Goal: Task Accomplishment & Management: Manage account settings

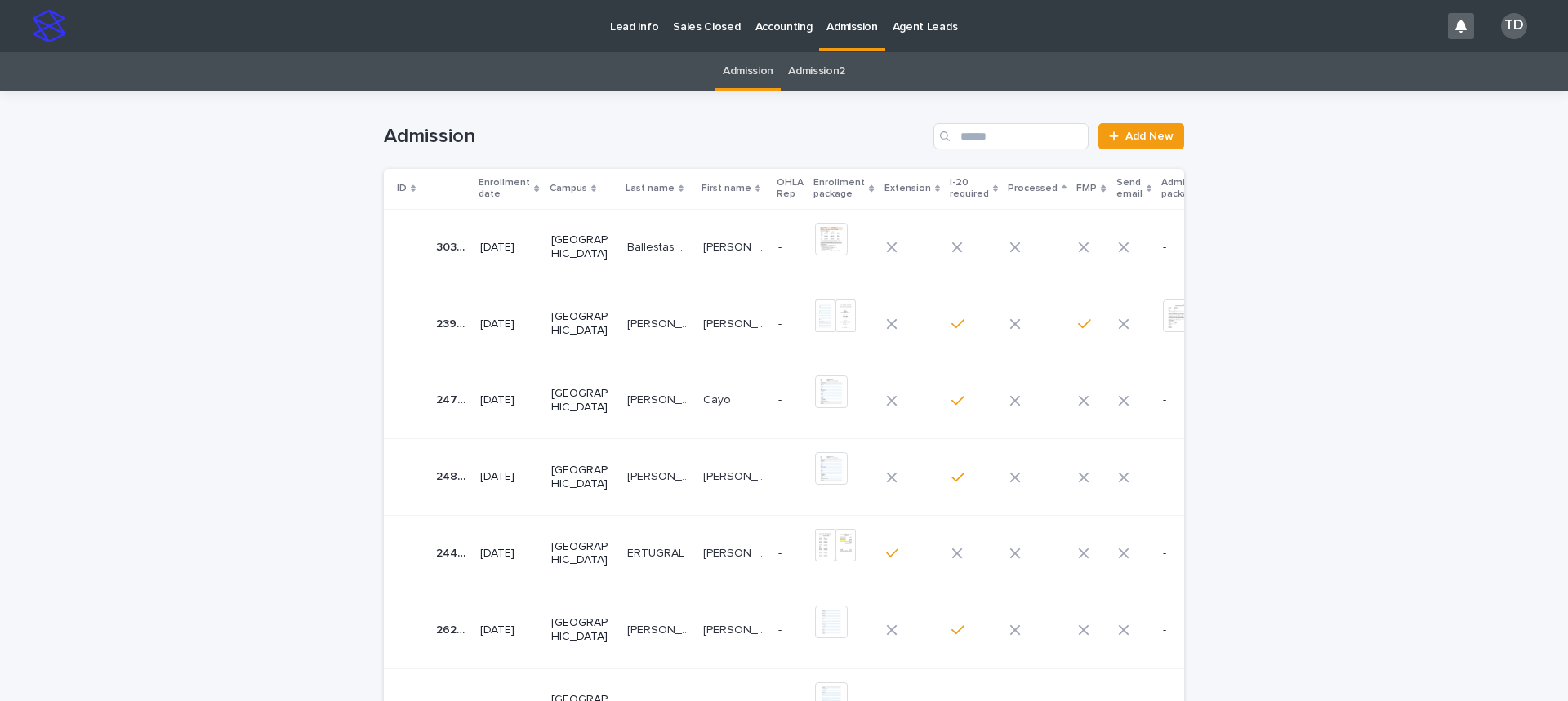
click at [534, 187] on icon at bounding box center [536, 189] width 5 height 9
click at [534, 186] on icon at bounding box center [536, 189] width 5 height 9
click at [630, 252] on p "Ballestas Arrieta" at bounding box center [660, 246] width 66 height 17
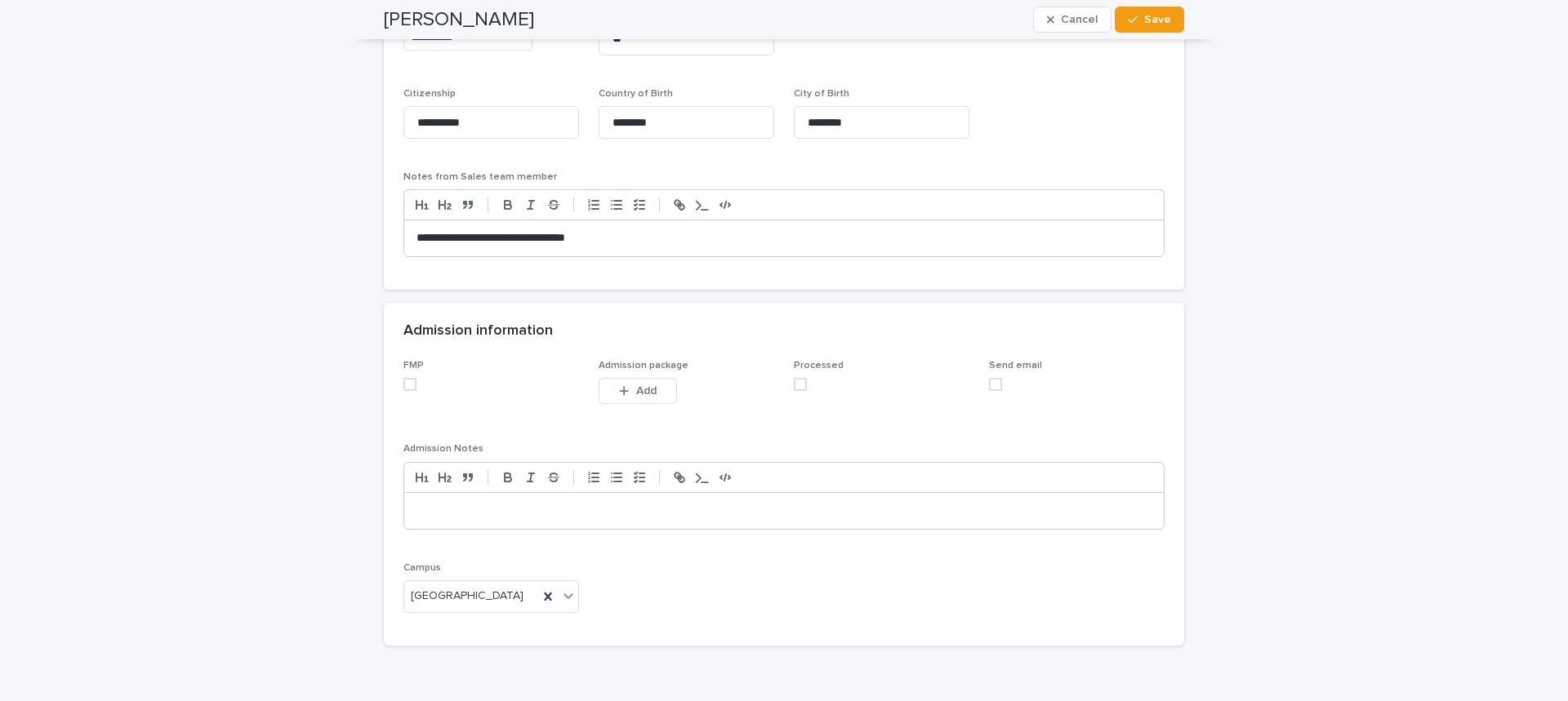
scroll to position [1387, 0]
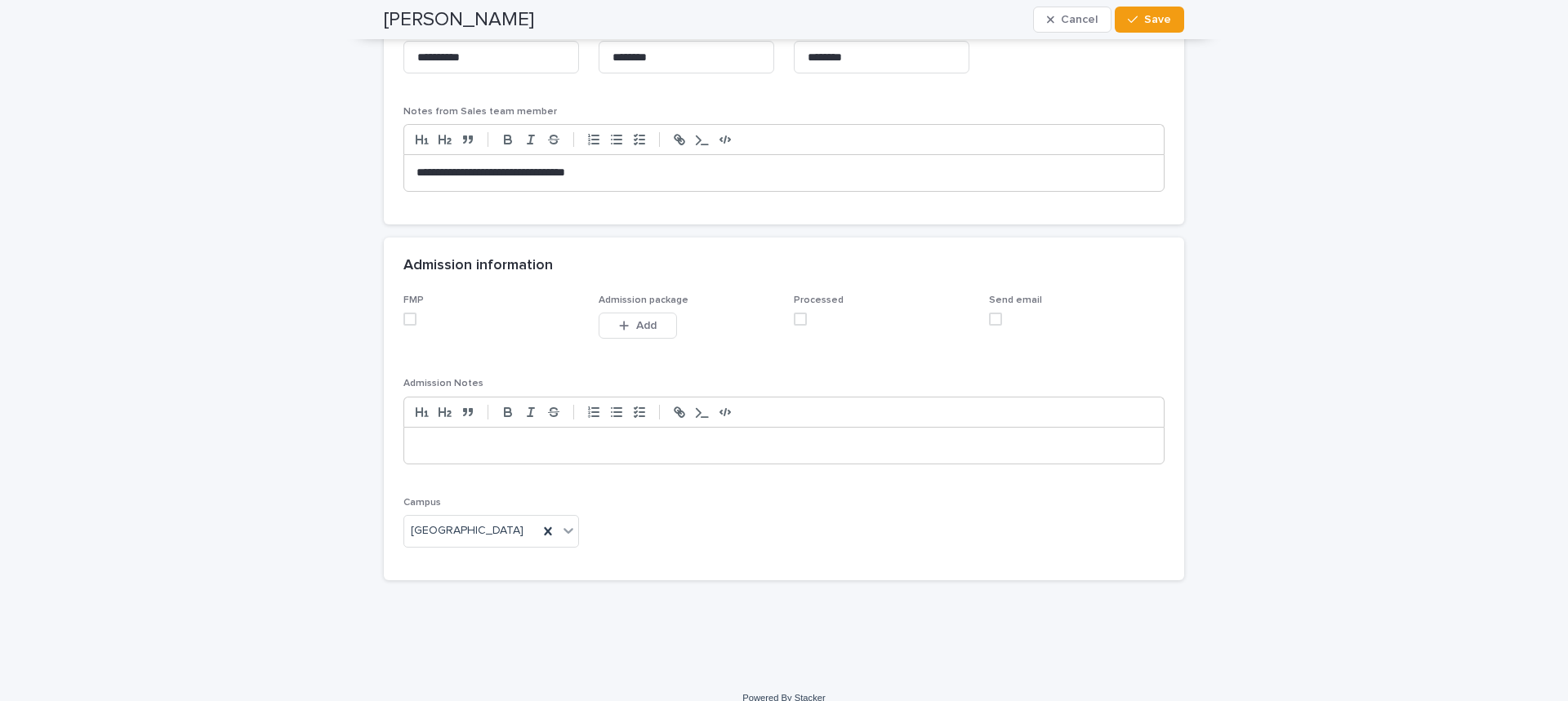
click at [405, 321] on span at bounding box center [410, 319] width 13 height 13
click at [796, 321] on span at bounding box center [800, 319] width 13 height 13
click at [1145, 21] on span "Save" at bounding box center [1158, 19] width 27 height 11
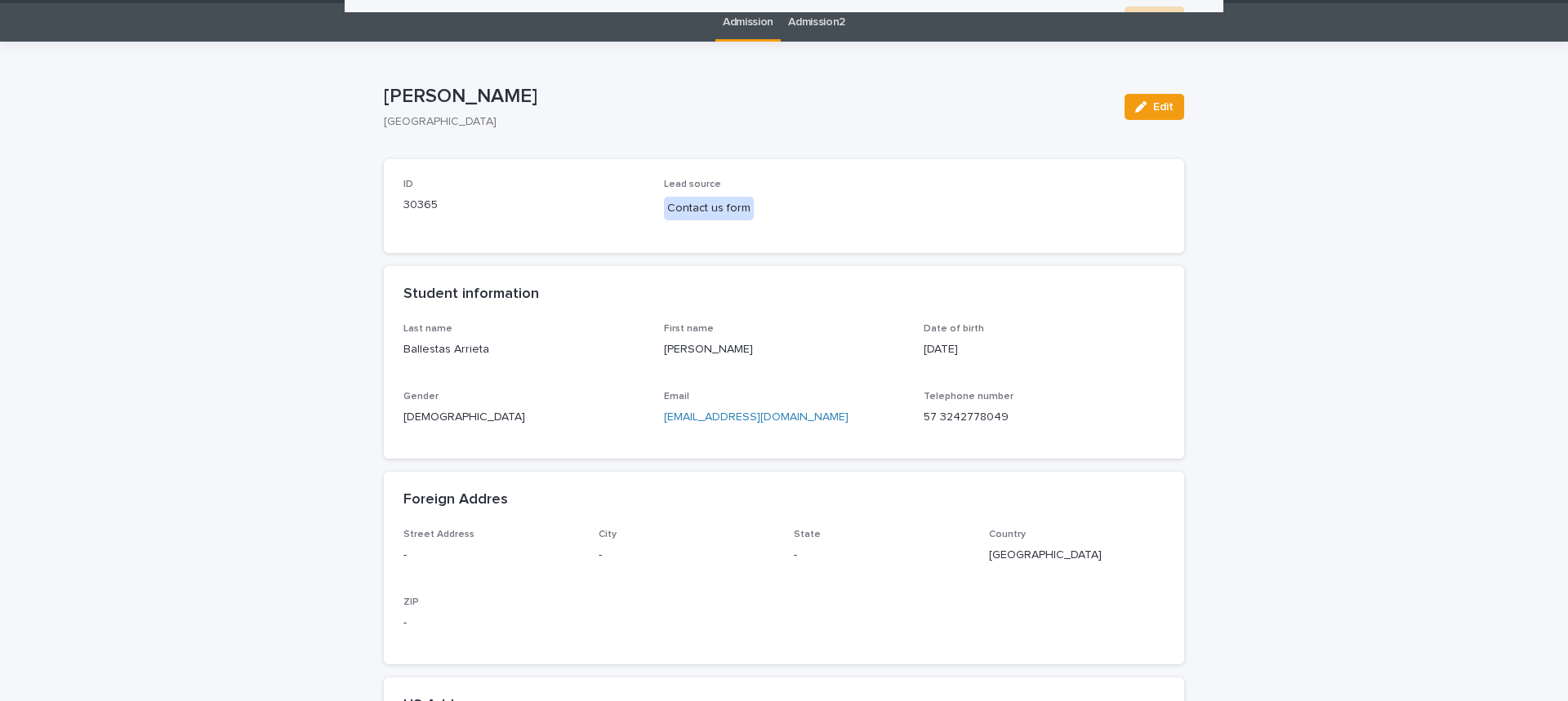
scroll to position [0, 0]
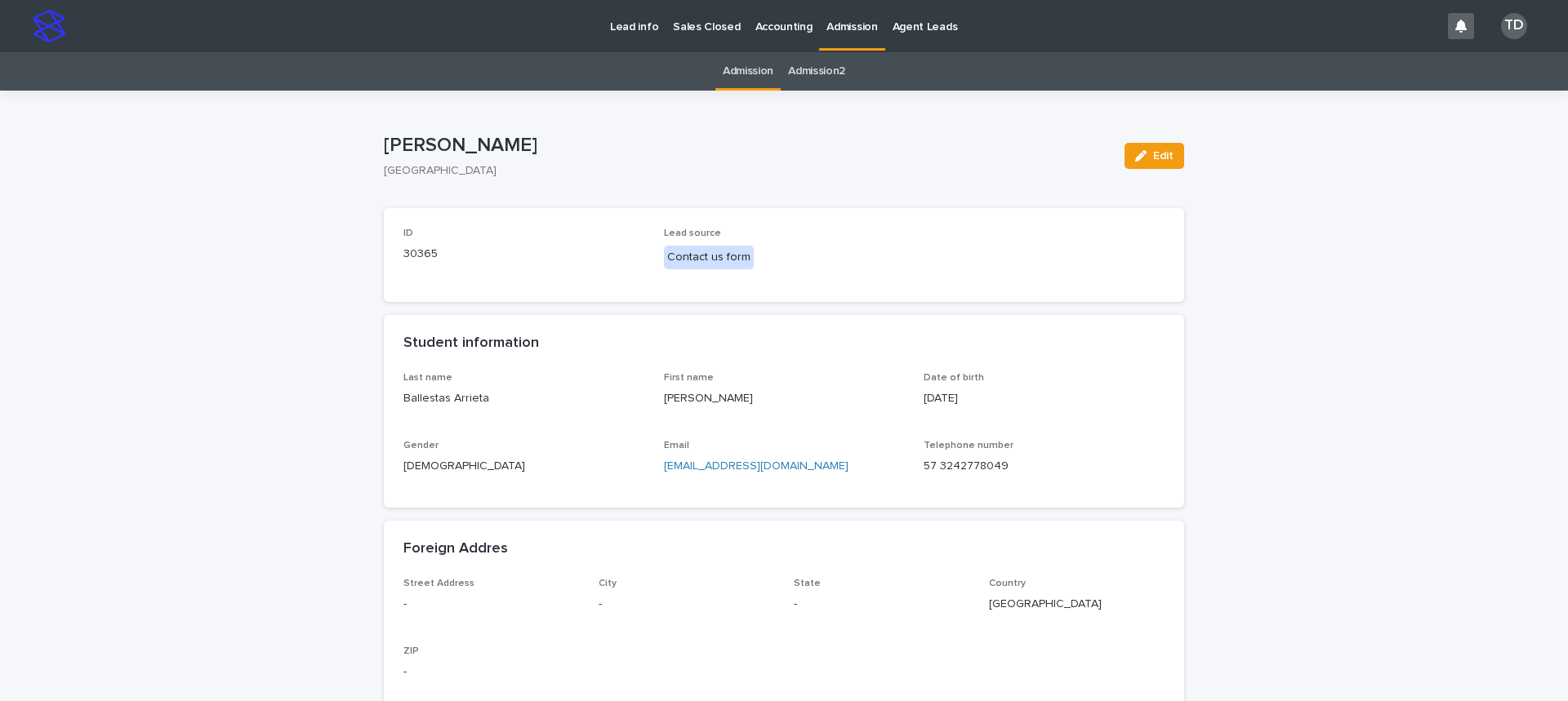
click at [735, 74] on link "Admission" at bounding box center [748, 71] width 50 height 38
